Goal: Task Accomplishment & Management: Complete application form

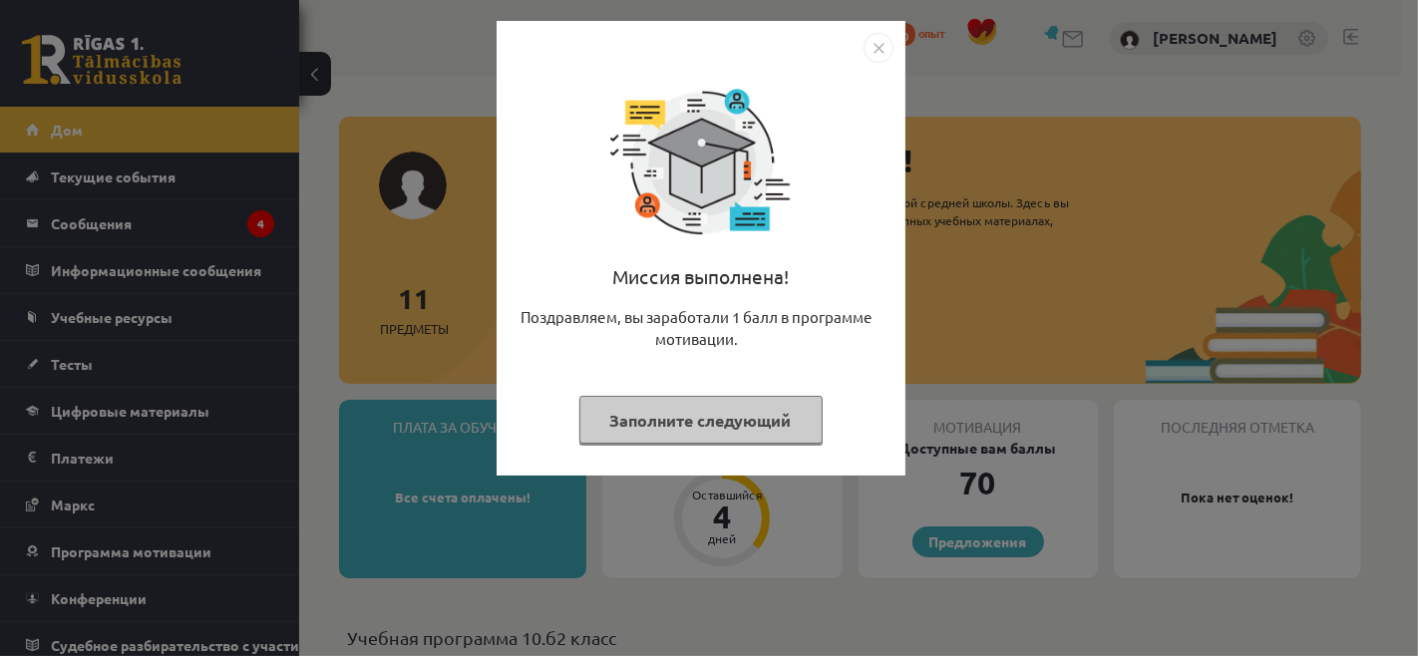
click at [872, 55] on img "Закрывать" at bounding box center [878, 48] width 30 height 30
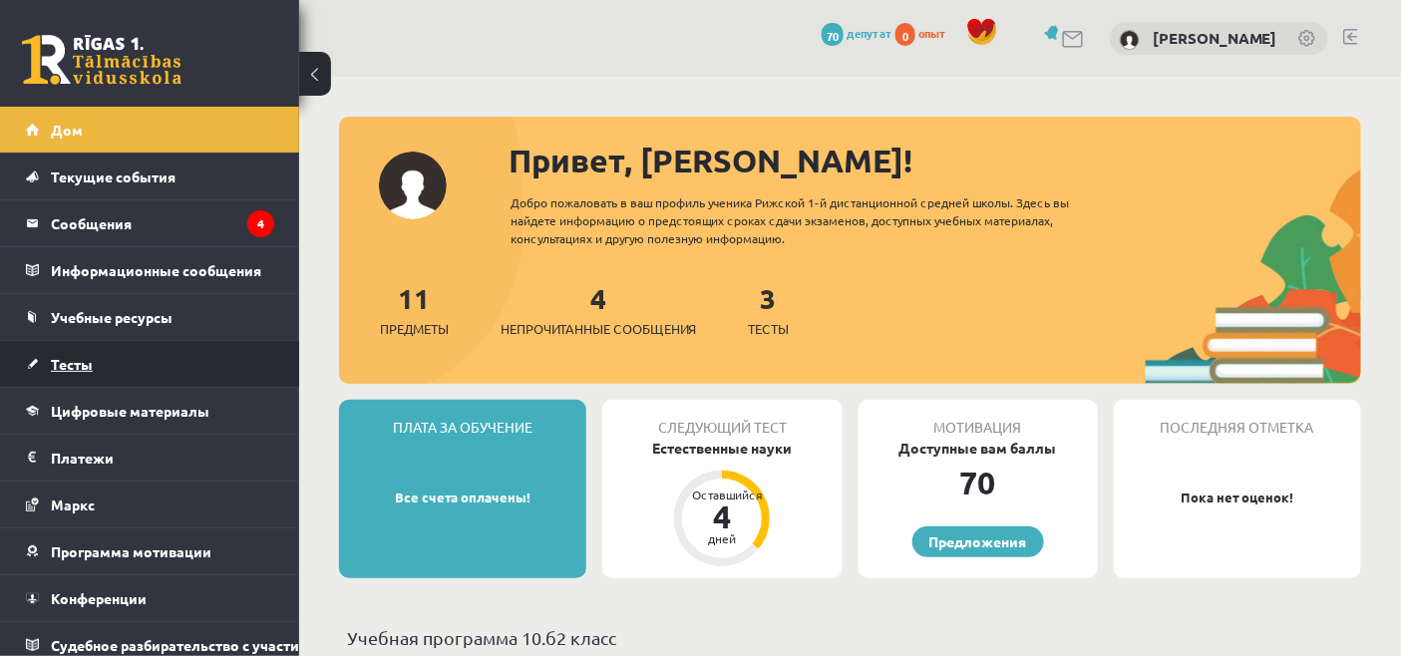
click at [170, 354] on link "Тесты" at bounding box center [150, 364] width 248 height 46
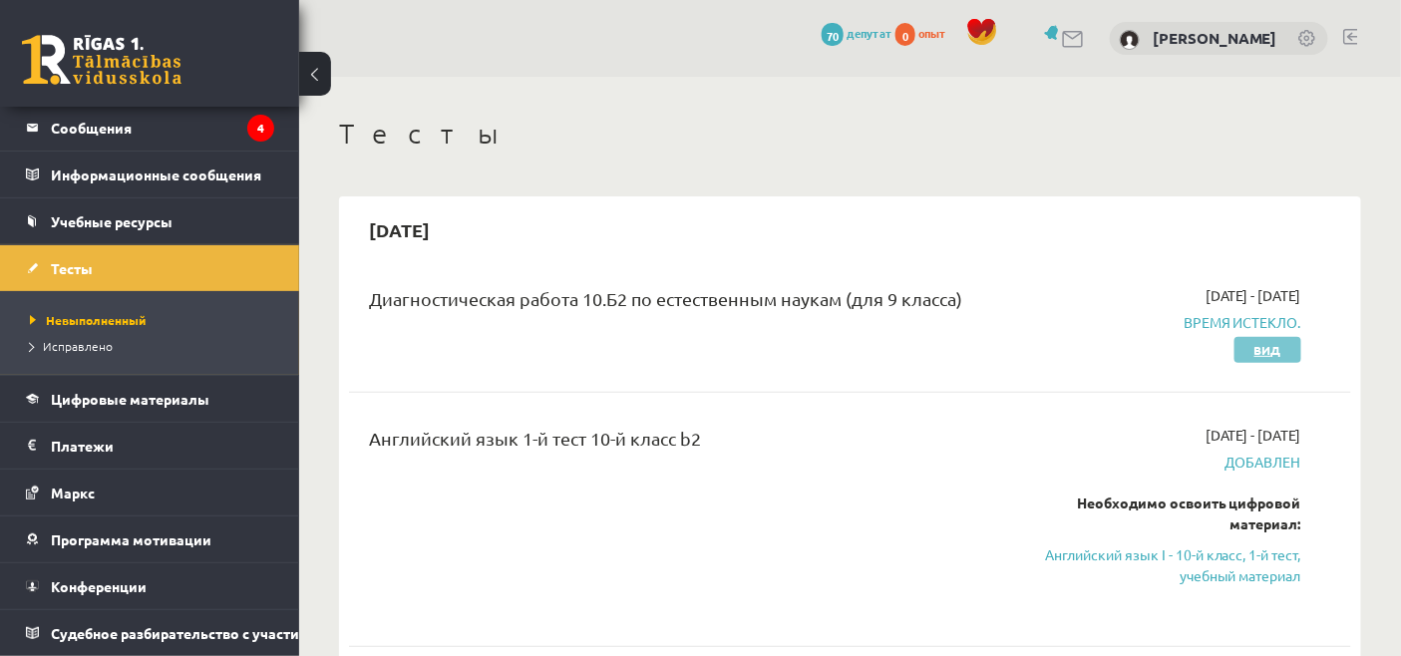
click at [1299, 351] on link "Вид" at bounding box center [1267, 350] width 67 height 26
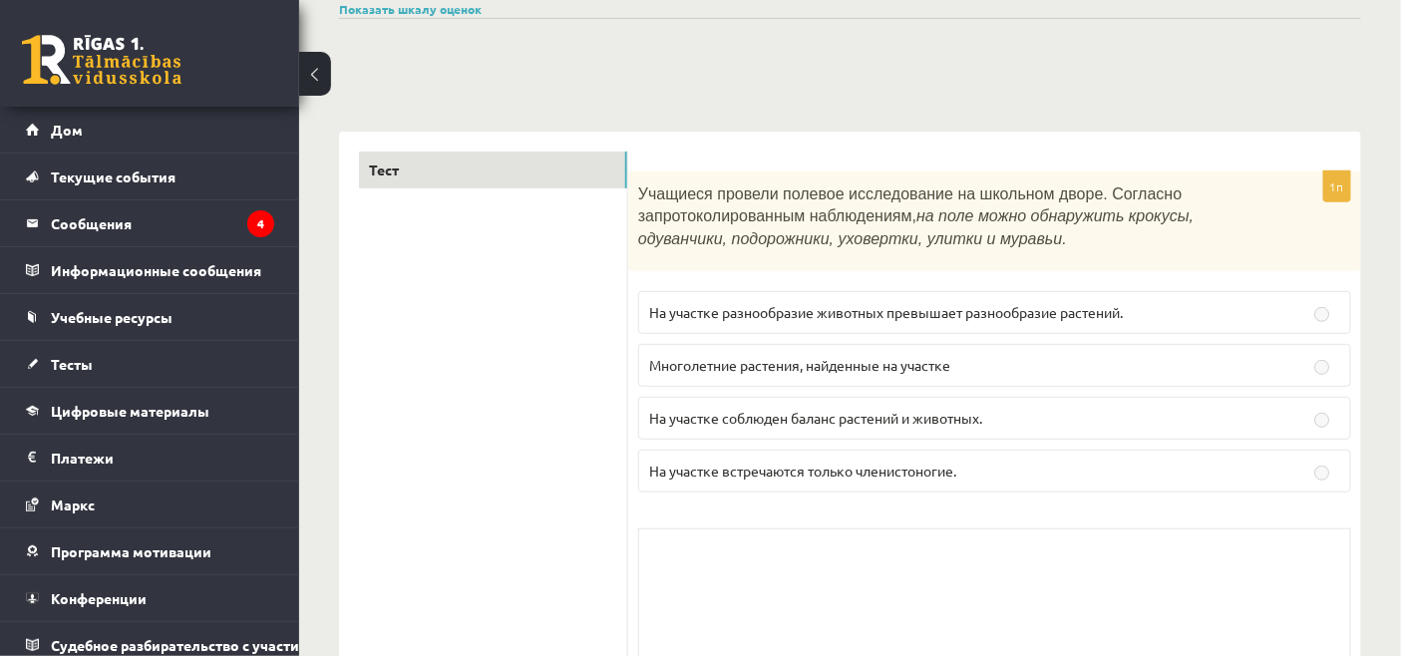
scroll to position [221, 0]
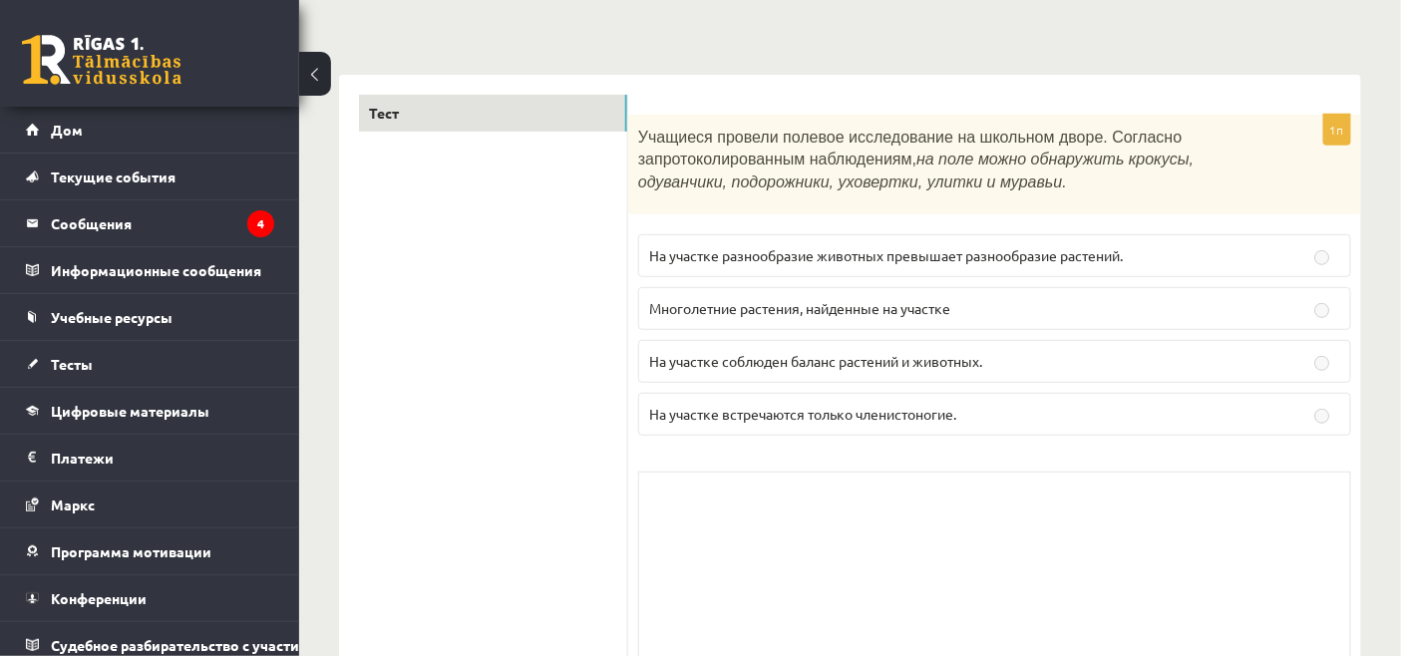
click at [1298, 290] on label "Многолетние растения, найденные на участке" at bounding box center [994, 308] width 713 height 43
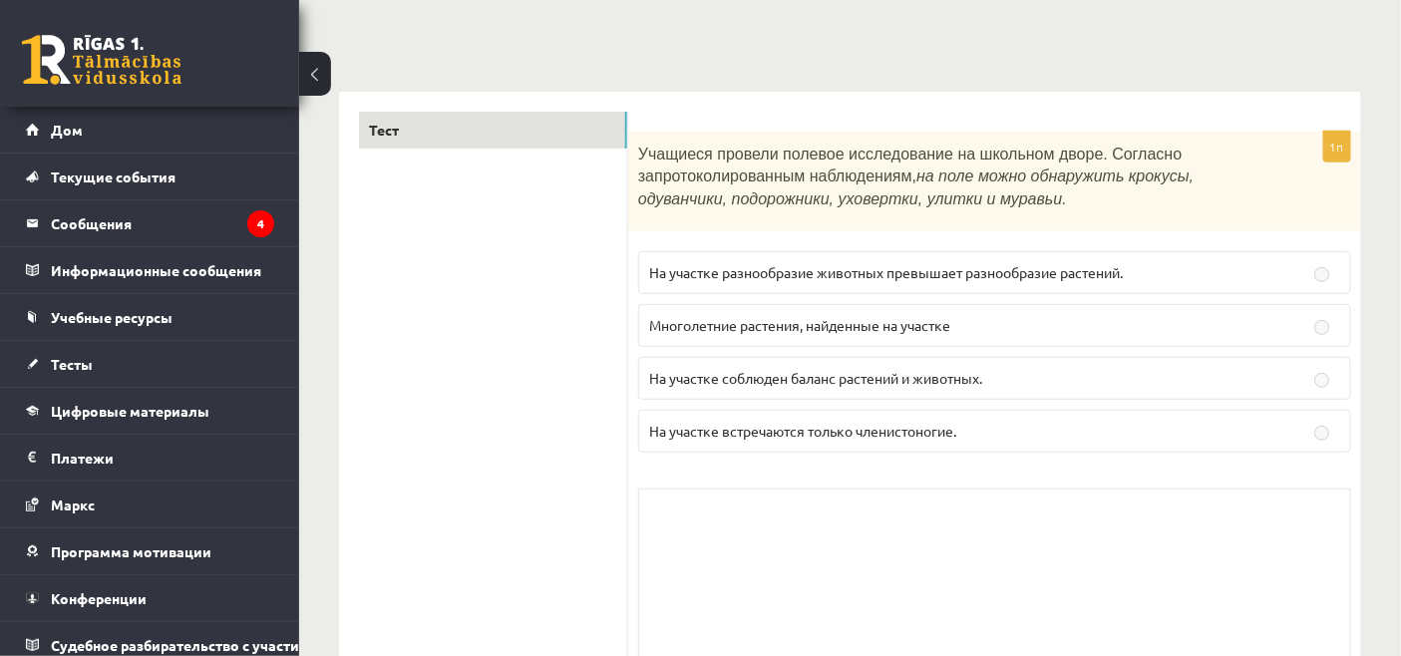
scroll to position [0, 0]
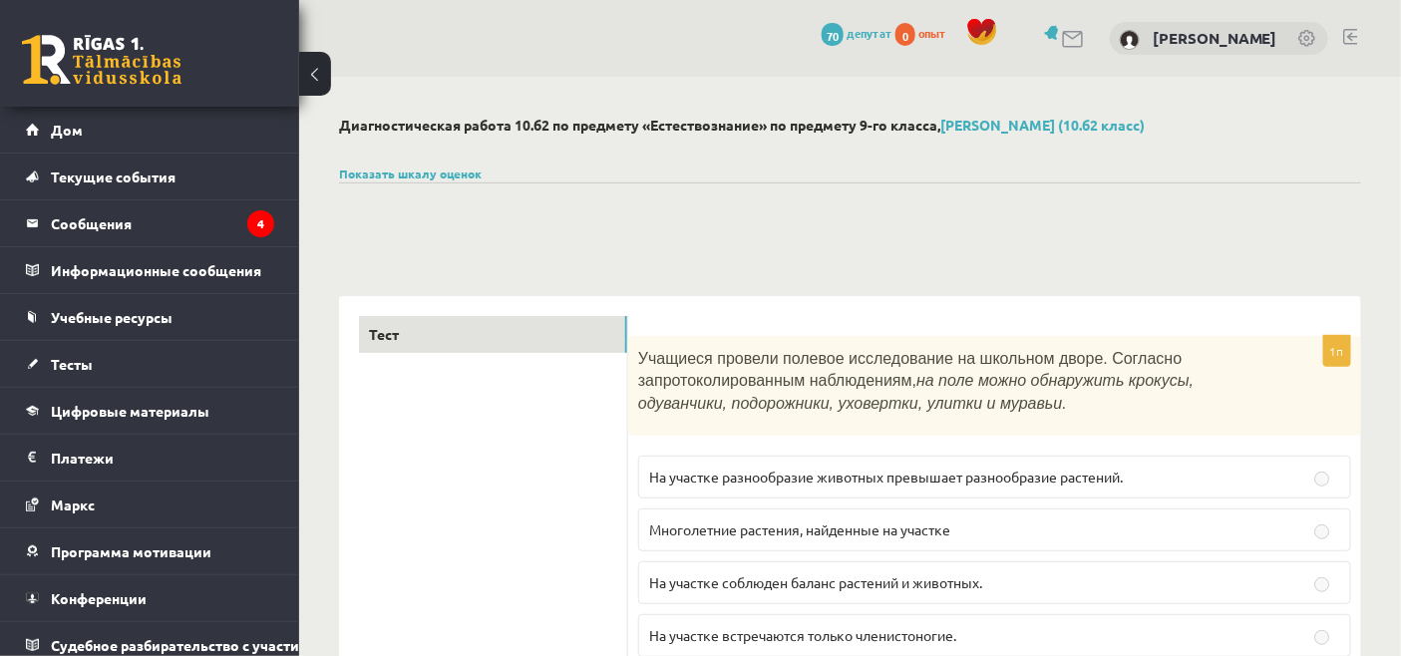
click at [469, 182] on div at bounding box center [850, 206] width 1022 height 48
click at [462, 166] on font "Показать шкалу оценок" at bounding box center [410, 174] width 143 height 16
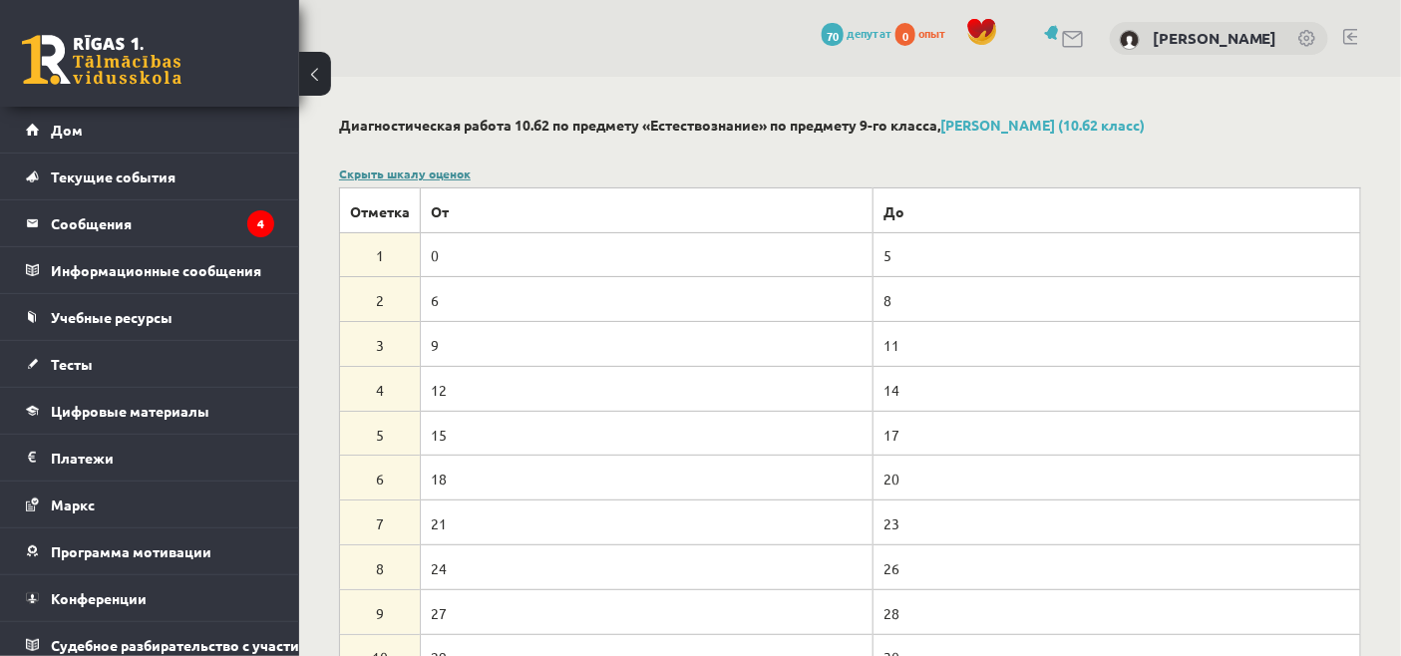
click at [451, 165] on div "Скрыть шкалу оценок Отметка От До 1 0 5 2 6 8 3 9 11 4 12 14 5 15 17 6 18 20 7 …" at bounding box center [850, 422] width 1022 height 515
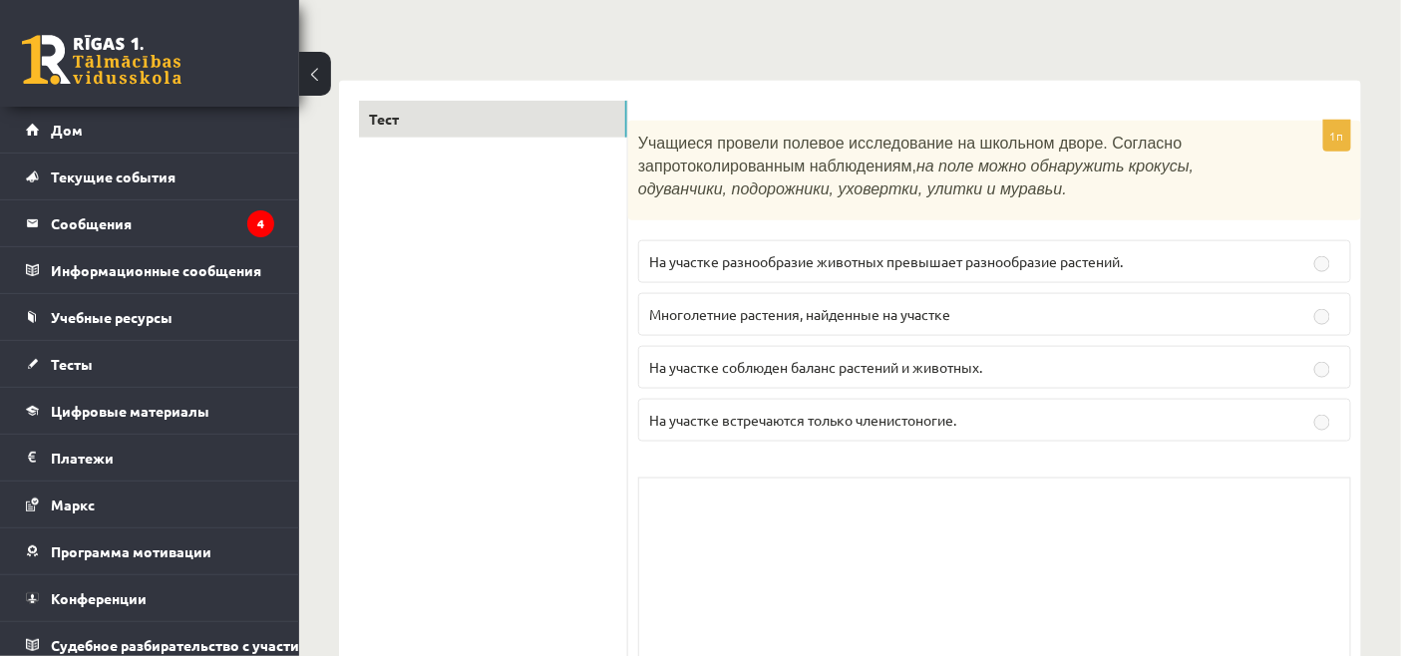
scroll to position [664, 0]
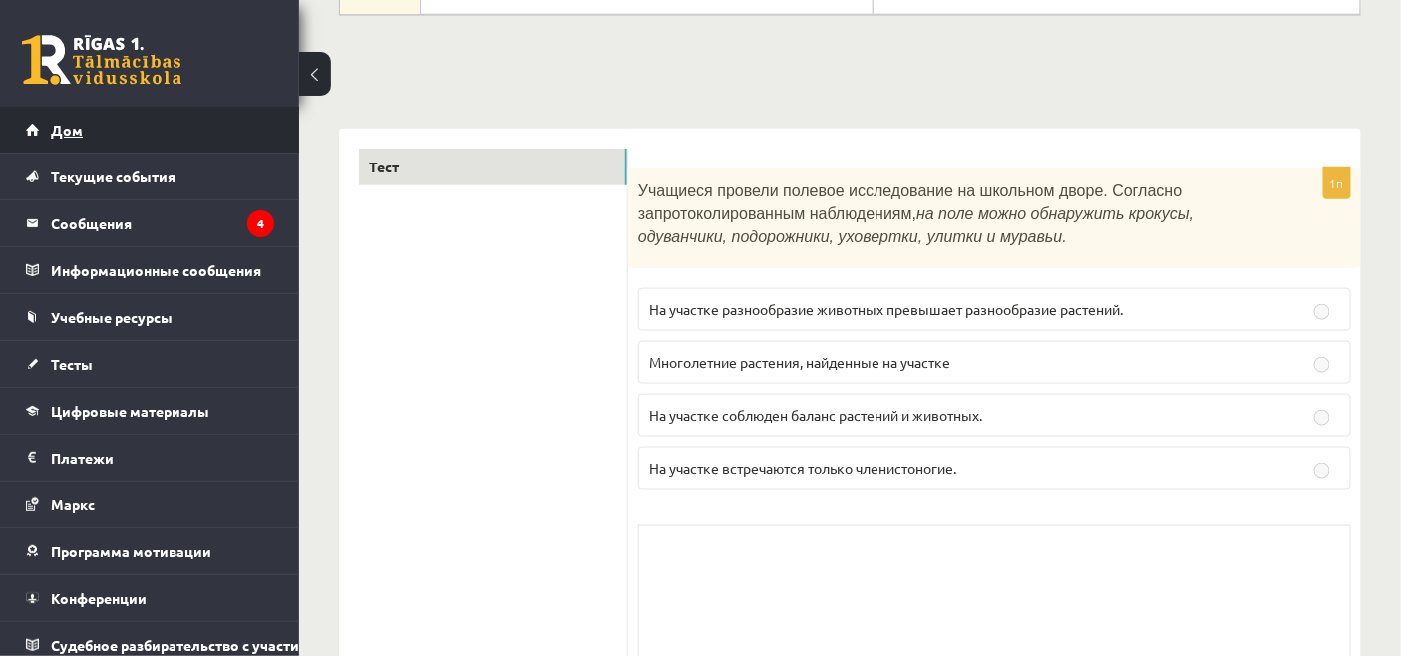
click at [153, 125] on link "Дом" at bounding box center [150, 130] width 248 height 46
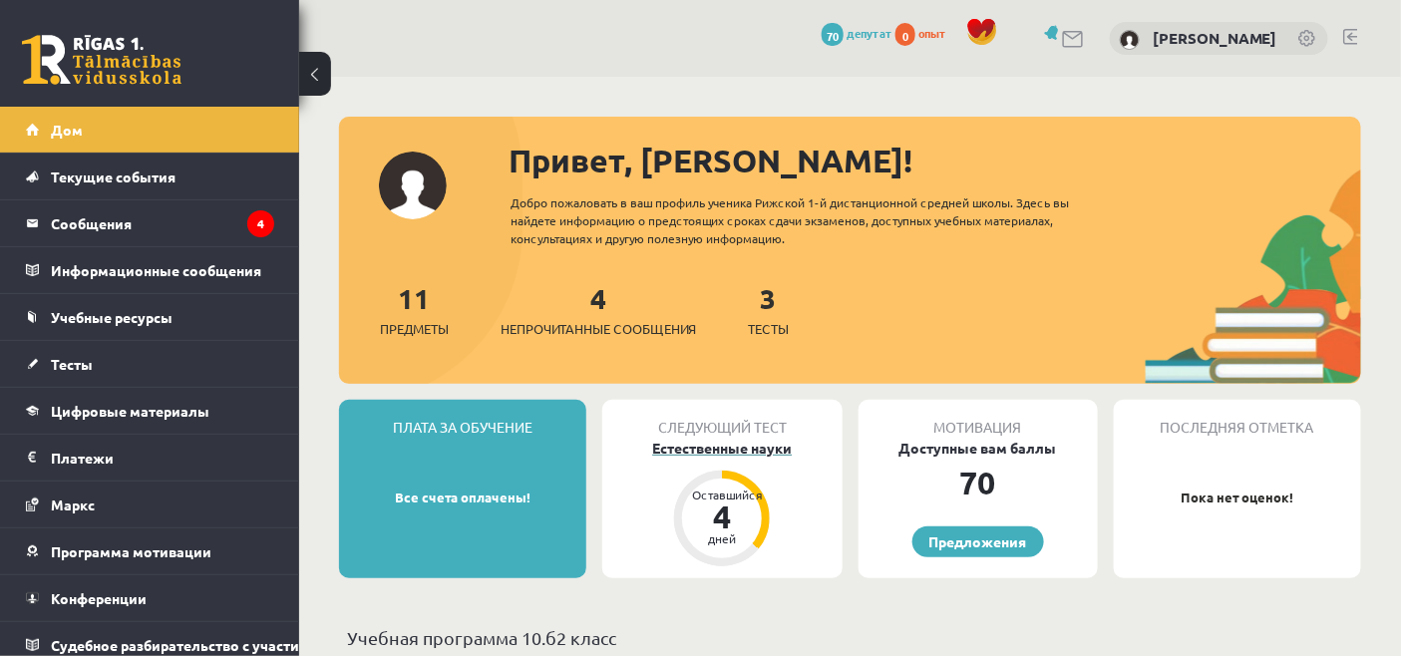
click at [763, 441] on font "Естественные науки" at bounding box center [722, 448] width 140 height 18
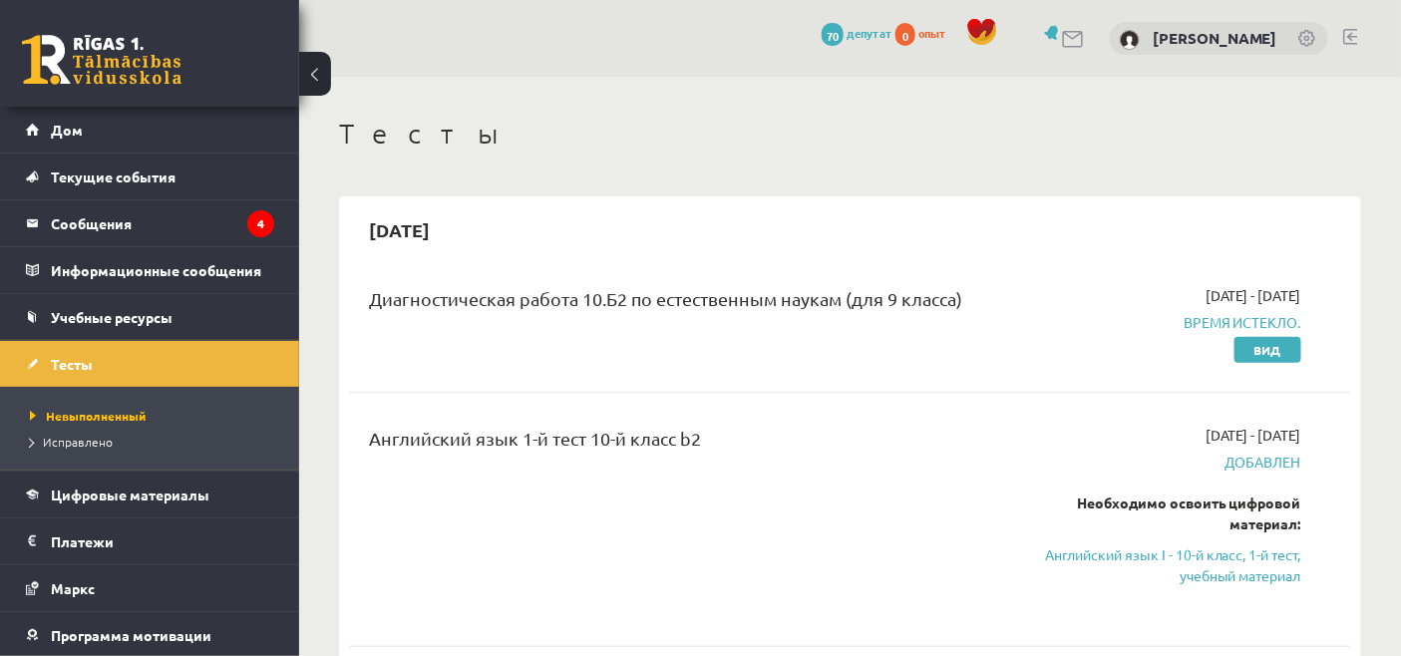
click at [1219, 505] on font "Необходимо освоить цифровой материал:" at bounding box center [1189, 513] width 224 height 39
click at [73, 134] on font "Дом" at bounding box center [67, 130] width 32 height 18
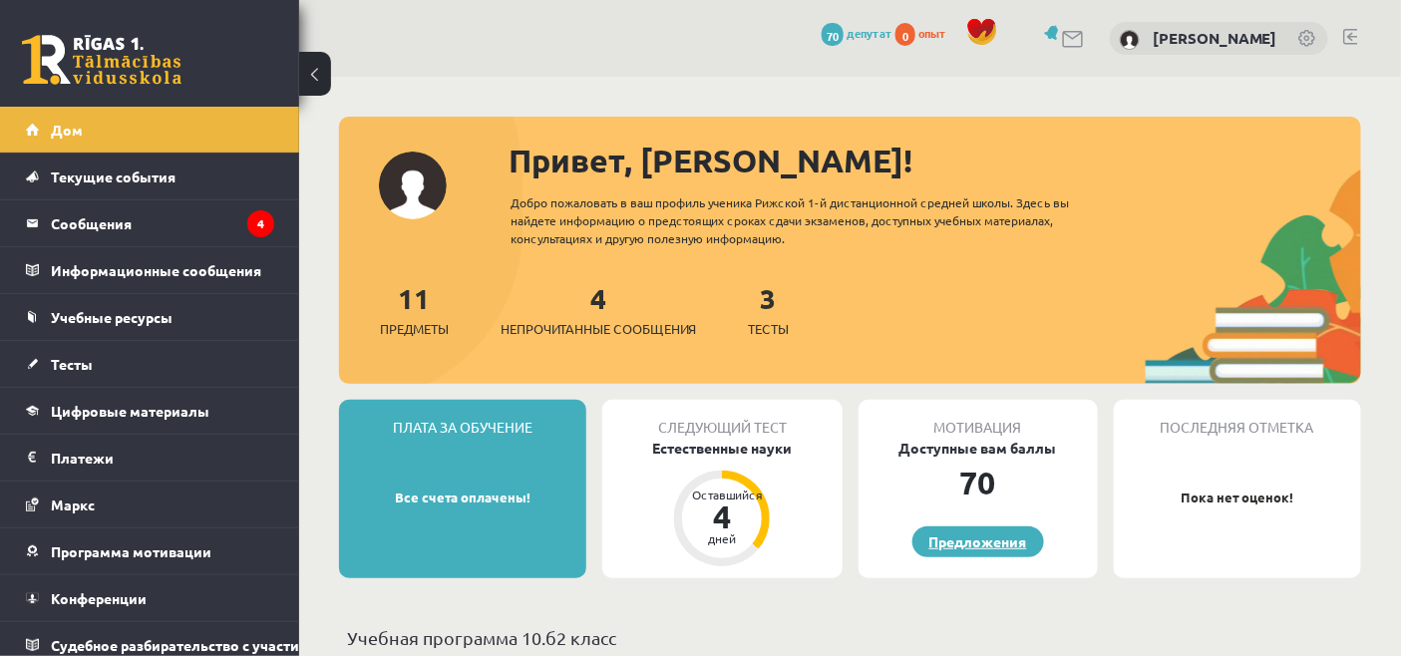
click at [1005, 544] on font "Предложения" at bounding box center [978, 541] width 98 height 18
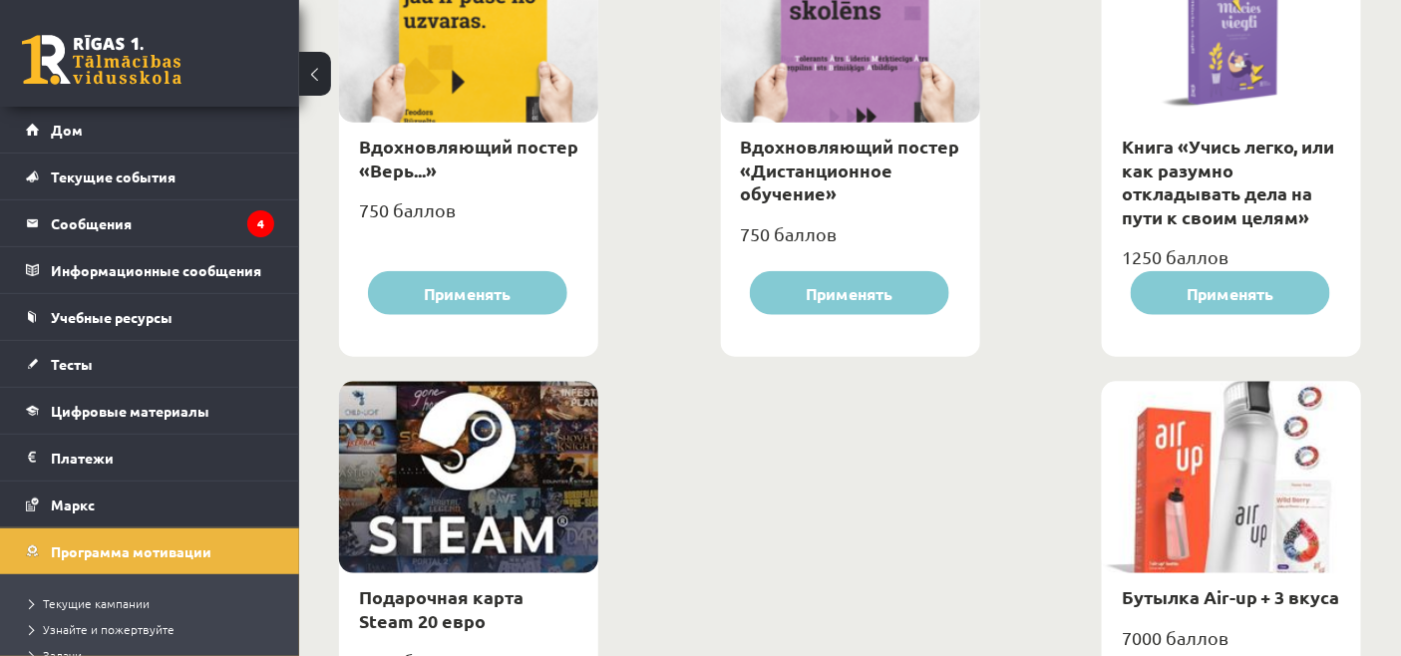
scroll to position [3212, 0]
